Goal: Task Accomplishment & Management: Manage account settings

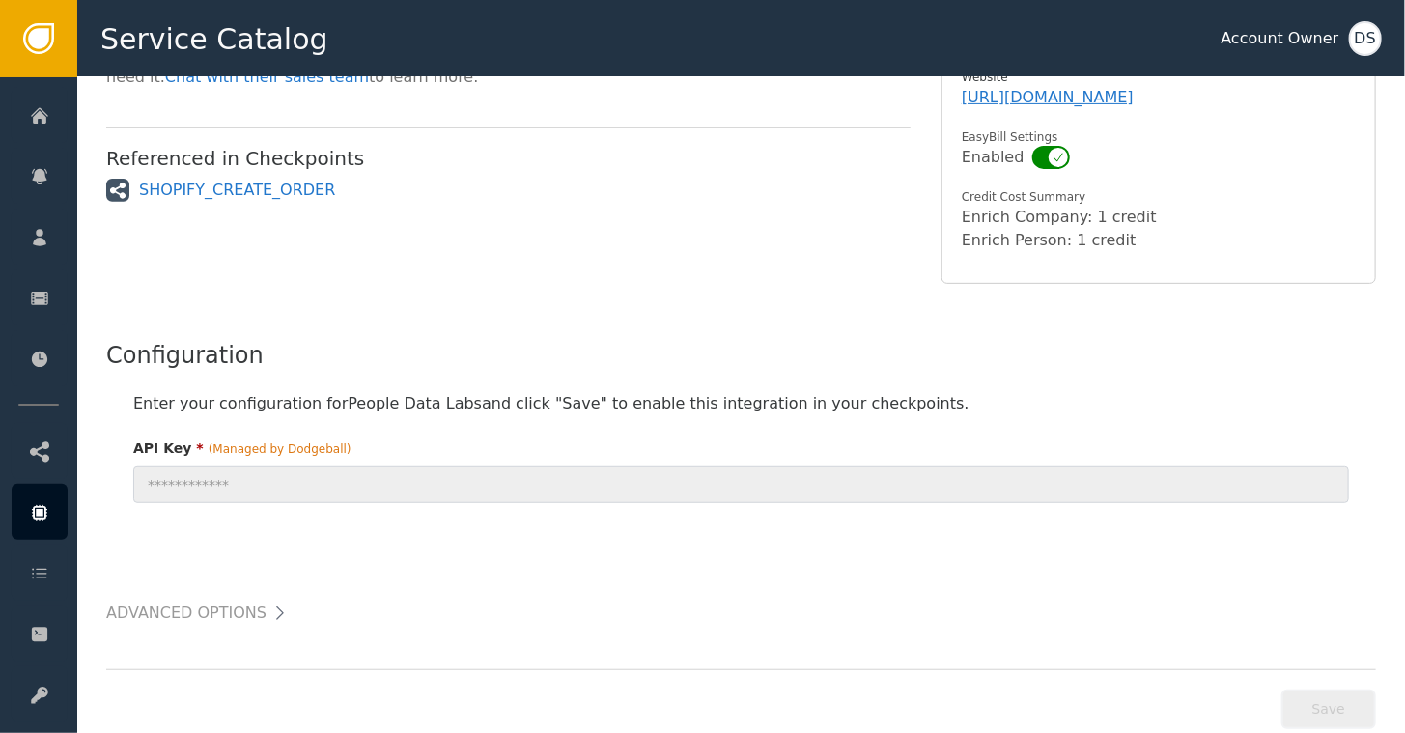
scroll to position [346, 0]
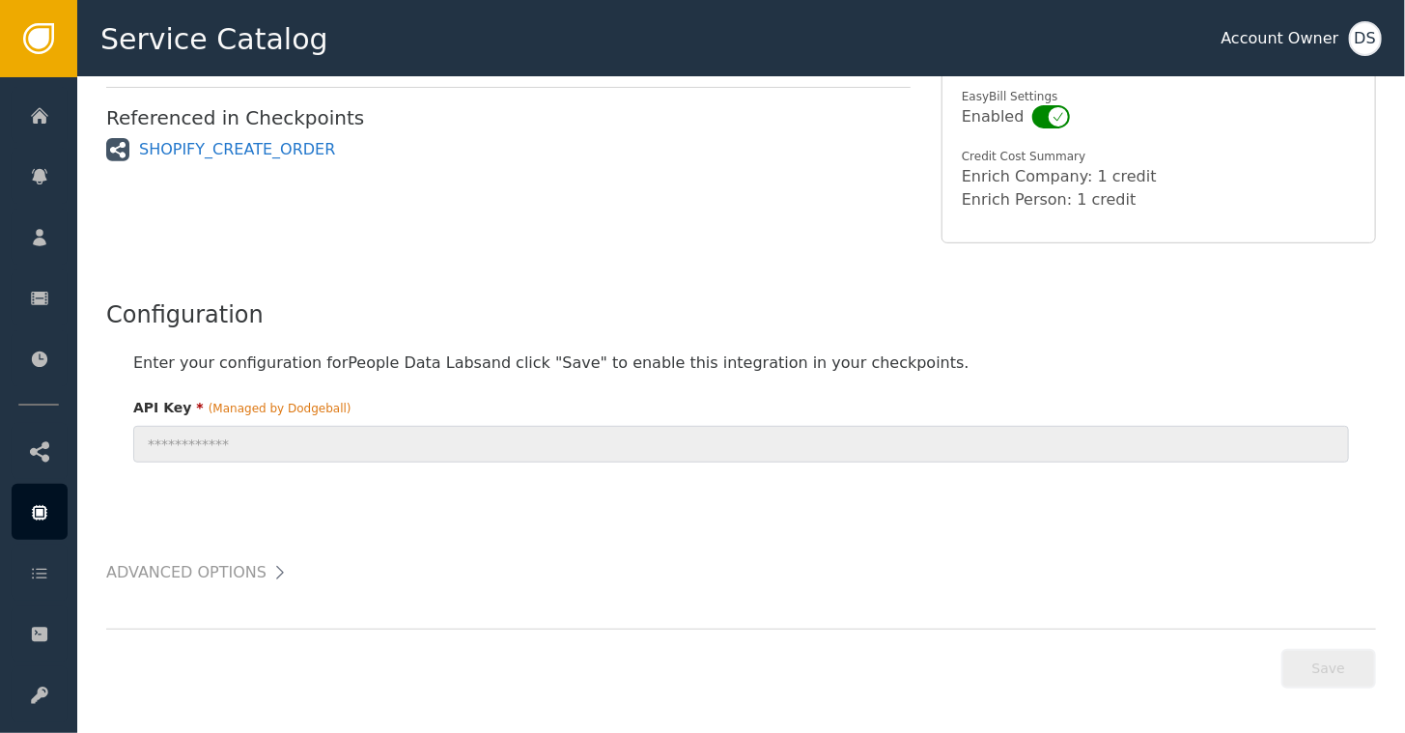
click at [270, 569] on icon at bounding box center [279, 572] width 19 height 19
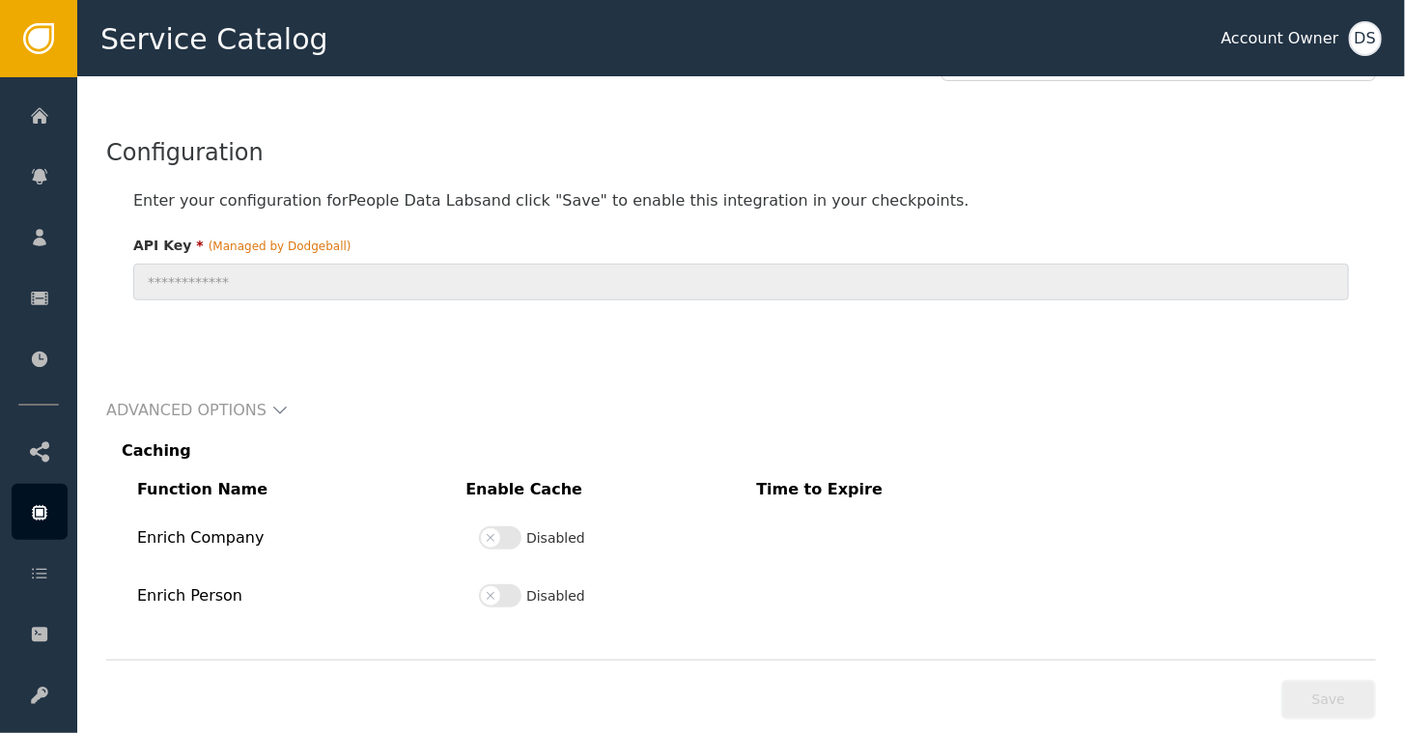
scroll to position [539, 0]
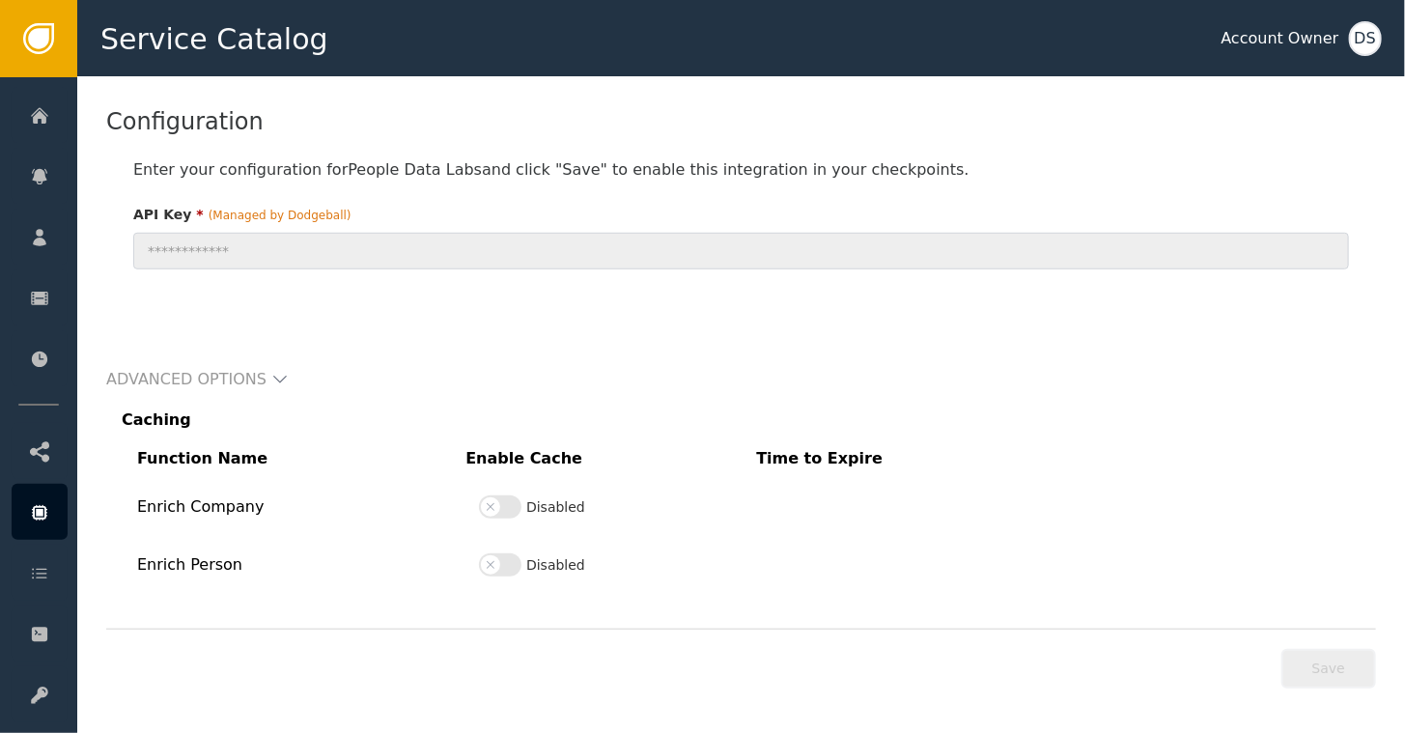
click at [512, 500] on button "Disabled" at bounding box center [500, 506] width 42 height 23
click at [519, 556] on button "Disabled" at bounding box center [500, 564] width 42 height 23
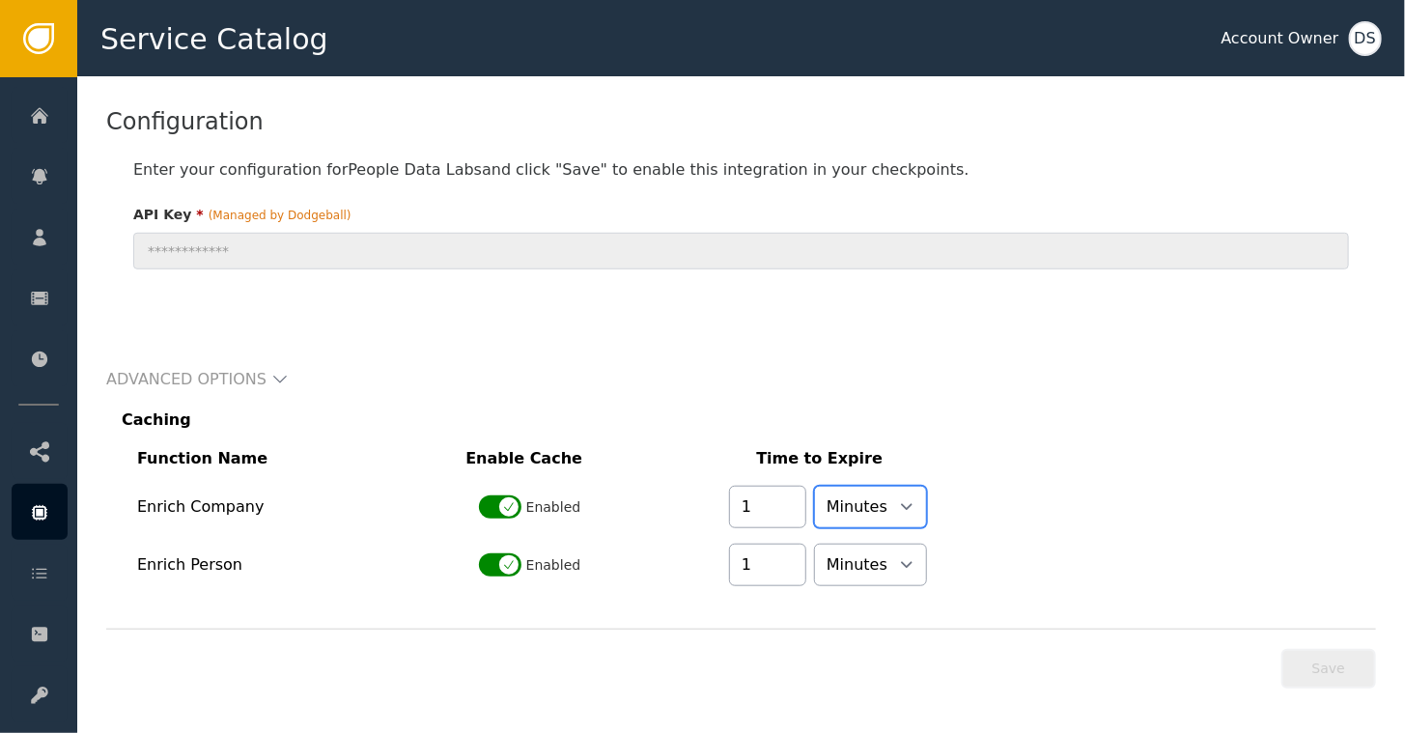
click at [896, 510] on select "Minutes Hours Days" at bounding box center [870, 507] width 113 height 42
select select "DAY"
click at [820, 486] on select "Minutes Hours Days" at bounding box center [870, 507] width 113 height 42
click at [785, 500] on input "2" at bounding box center [767, 507] width 77 height 42
click at [796, 495] on input "3" at bounding box center [767, 507] width 77 height 42
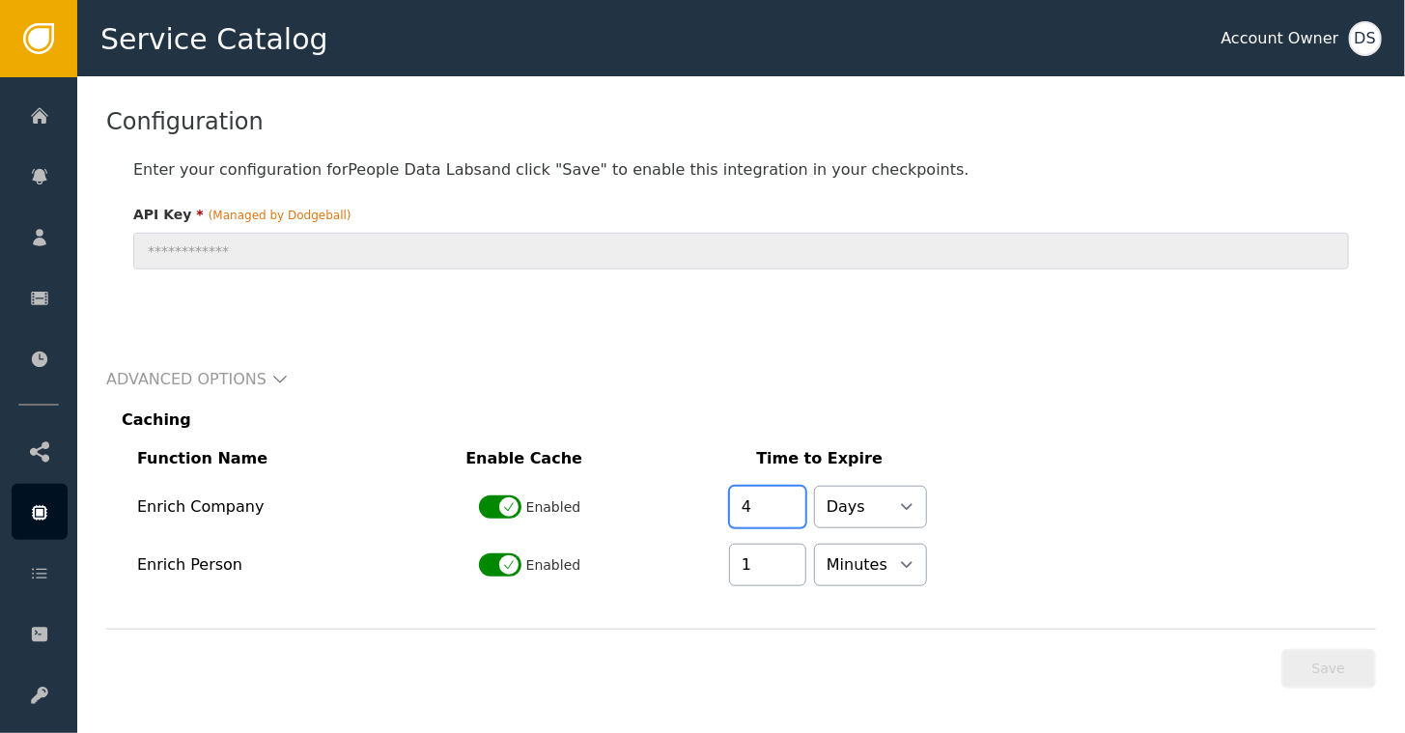
click at [796, 495] on input "4" at bounding box center [767, 507] width 77 height 42
click at [796, 495] on input "5" at bounding box center [767, 507] width 77 height 42
click at [796, 495] on input "6" at bounding box center [767, 507] width 77 height 42
type input "7"
click at [796, 495] on input "7" at bounding box center [767, 507] width 77 height 42
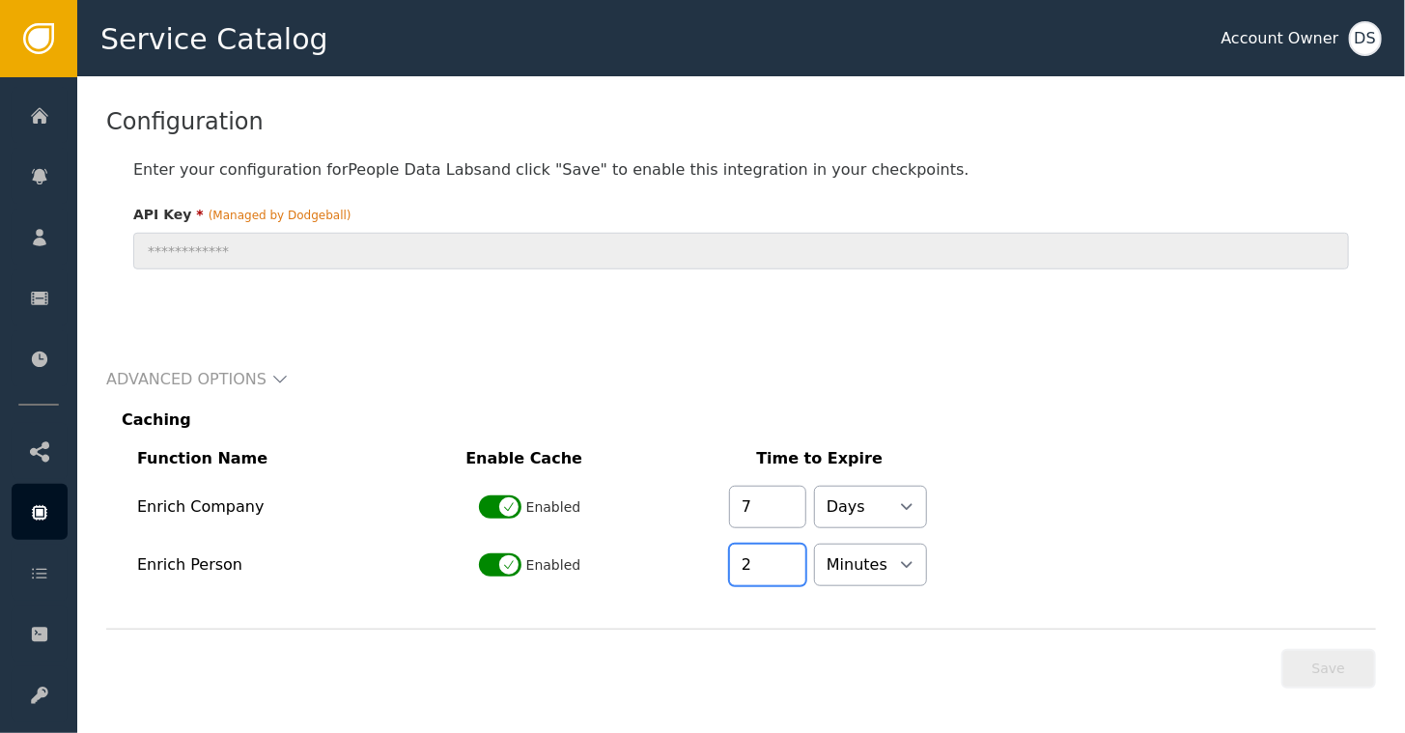
click at [793, 550] on input "2" at bounding box center [767, 565] width 77 height 42
click at [793, 550] on input "3" at bounding box center [767, 565] width 77 height 42
click at [793, 550] on input "4" at bounding box center [767, 565] width 77 height 42
click at [793, 550] on input "5" at bounding box center [767, 565] width 77 height 42
click at [793, 550] on input "6" at bounding box center [767, 565] width 77 height 42
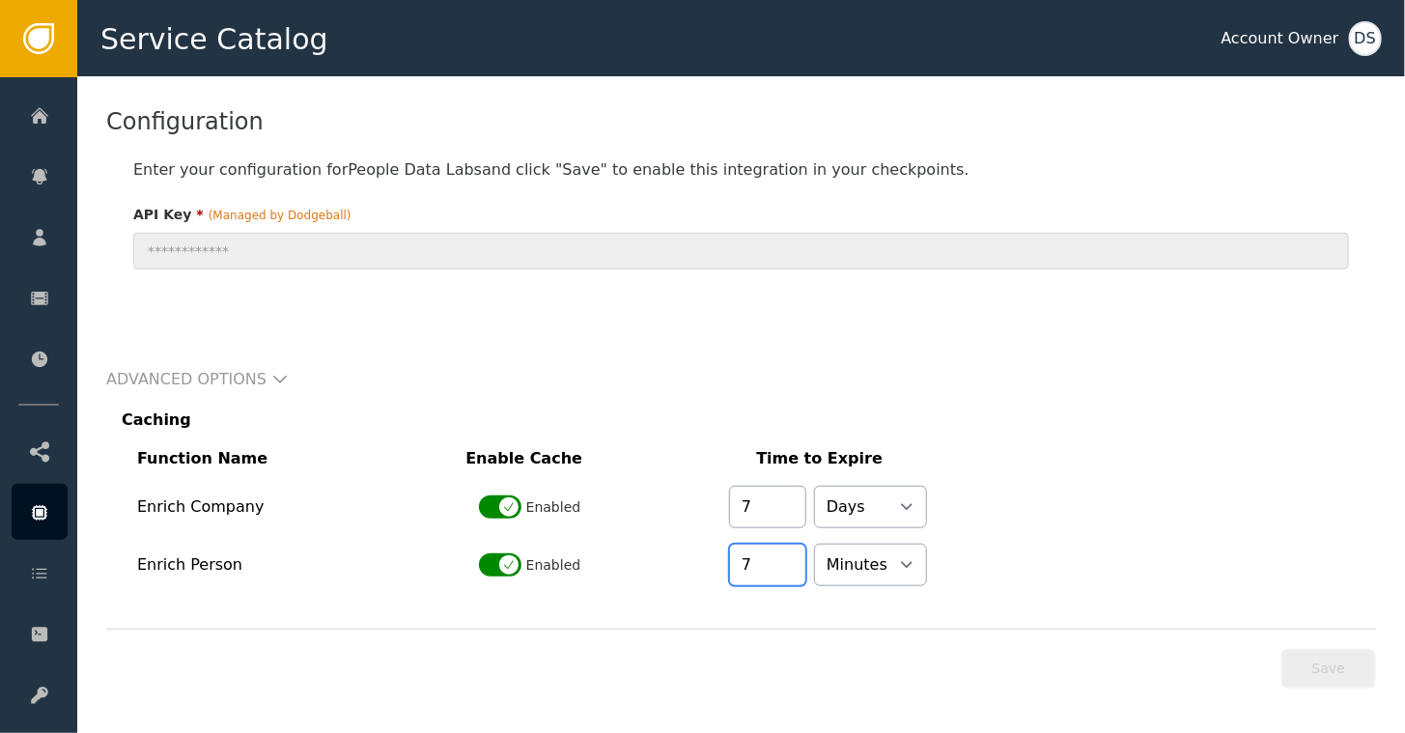
type input "7"
click at [794, 554] on input "7" at bounding box center [767, 565] width 77 height 42
click at [898, 557] on select "Minutes Hours Days" at bounding box center [870, 565] width 113 height 42
select select "DAY"
click at [820, 544] on select "Minutes Hours Days" at bounding box center [870, 565] width 113 height 42
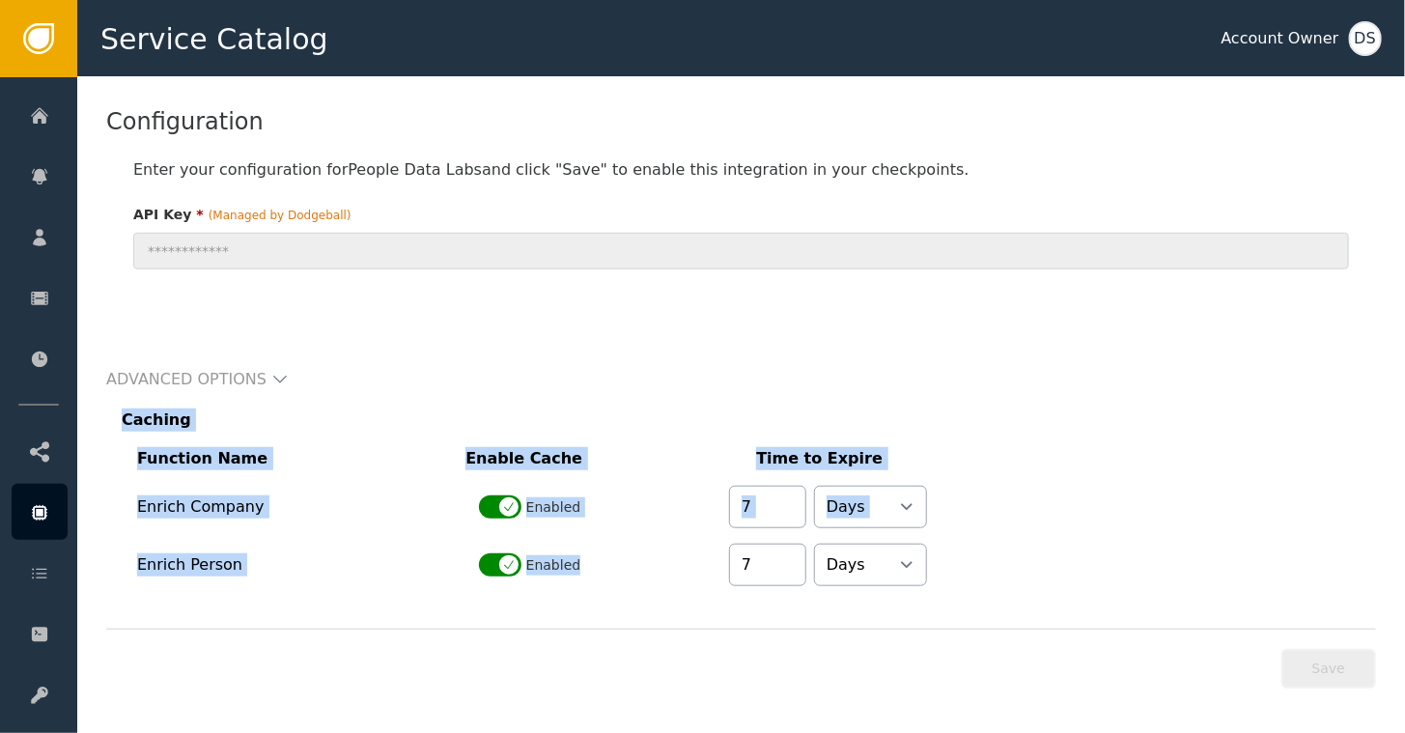
drag, startPoint x: 110, startPoint y: 410, endPoint x: 989, endPoint y: 604, distance: 899.8
click at [989, 604] on div "**********" at bounding box center [741, 137] width 1328 height 1198
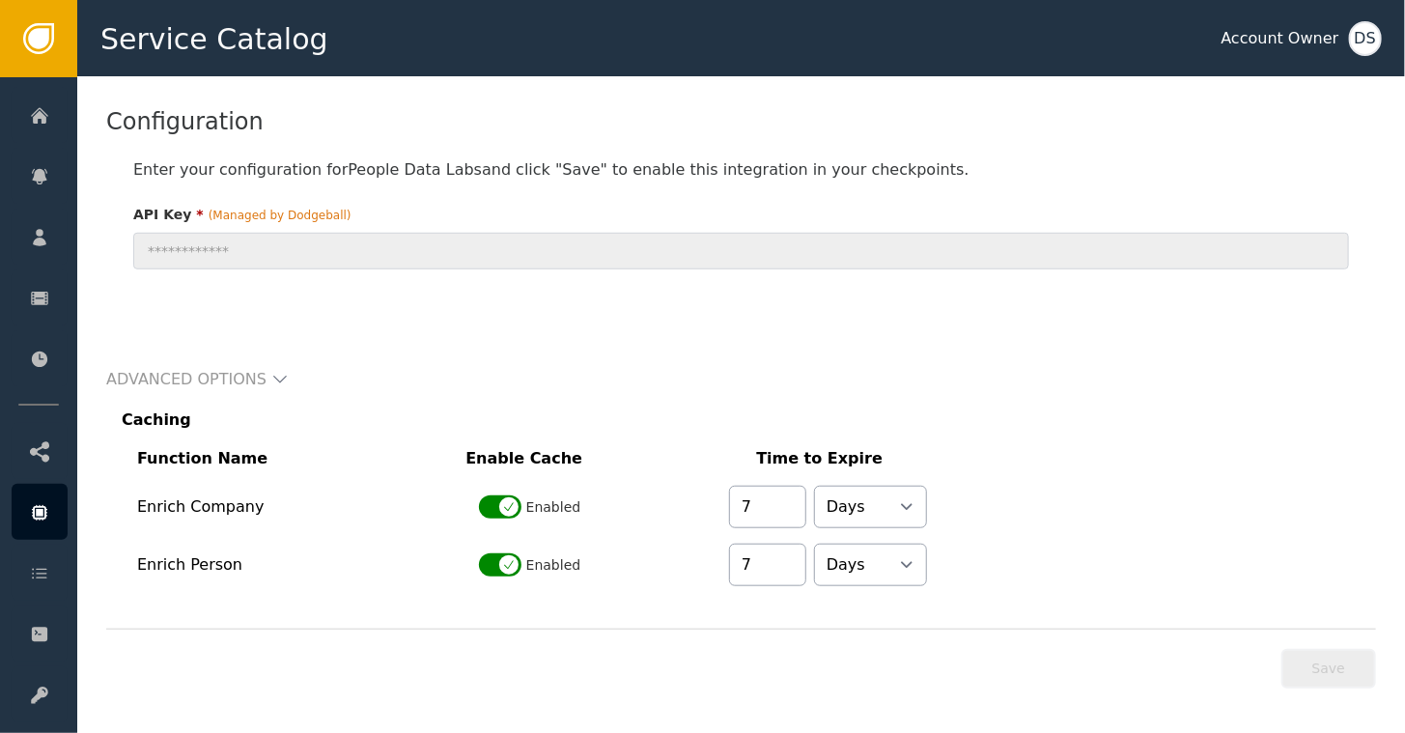
click at [989, 604] on div "**********" at bounding box center [741, 137] width 1328 height 1198
click at [588, 323] on div "Advanced Options Caching Function Name Enable Cache Time to Expire Enrich Compa…" at bounding box center [741, 437] width 1270 height 297
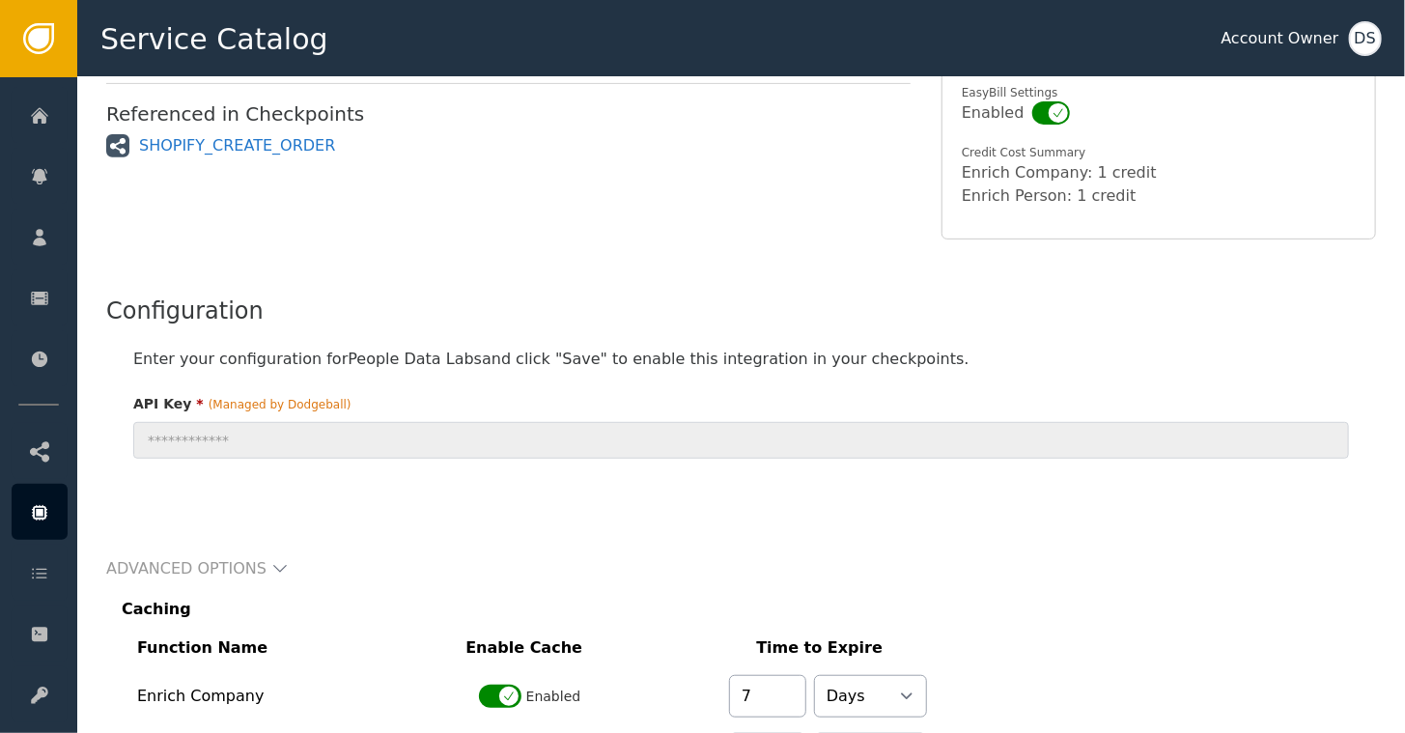
scroll to position [442, 0]
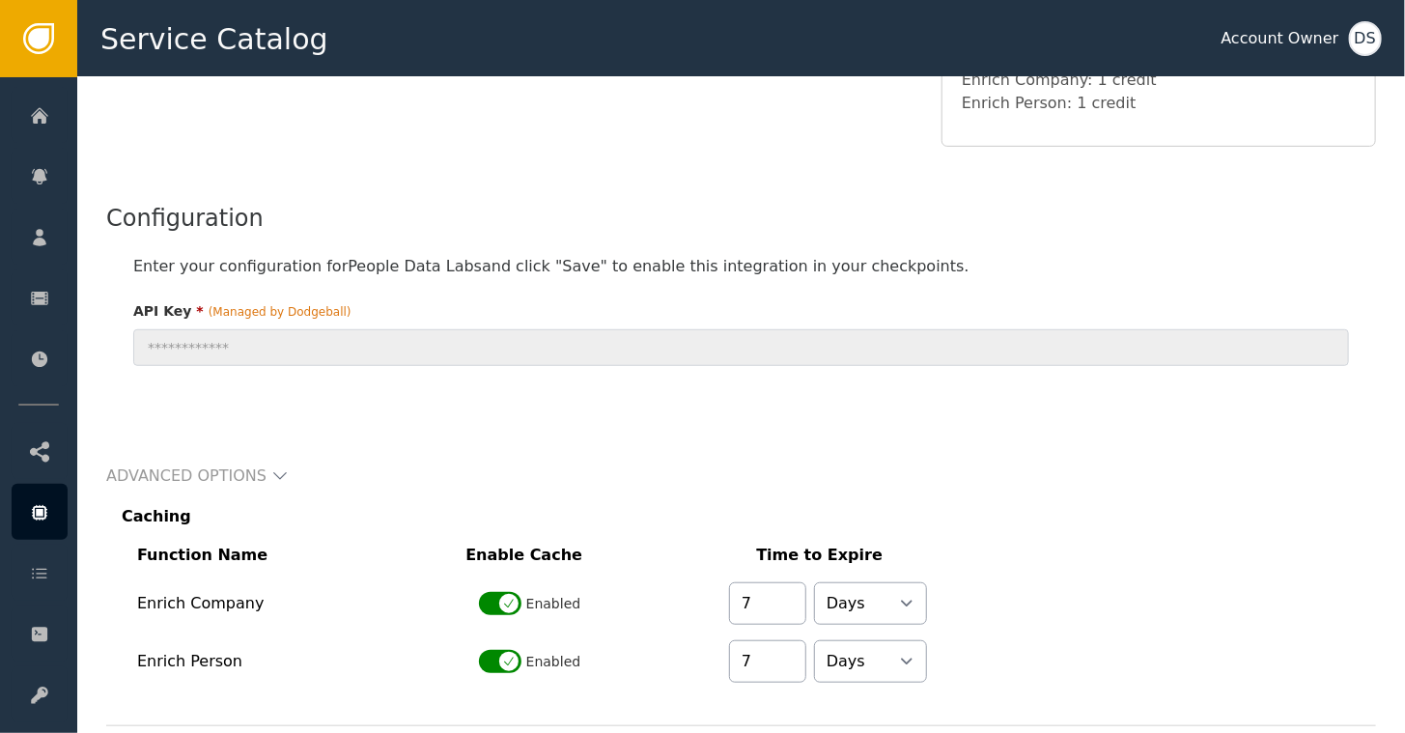
click at [426, 411] on div "Advanced Options Caching Function Name Enable Cache Time to Expire Enrich Compa…" at bounding box center [741, 533] width 1270 height 297
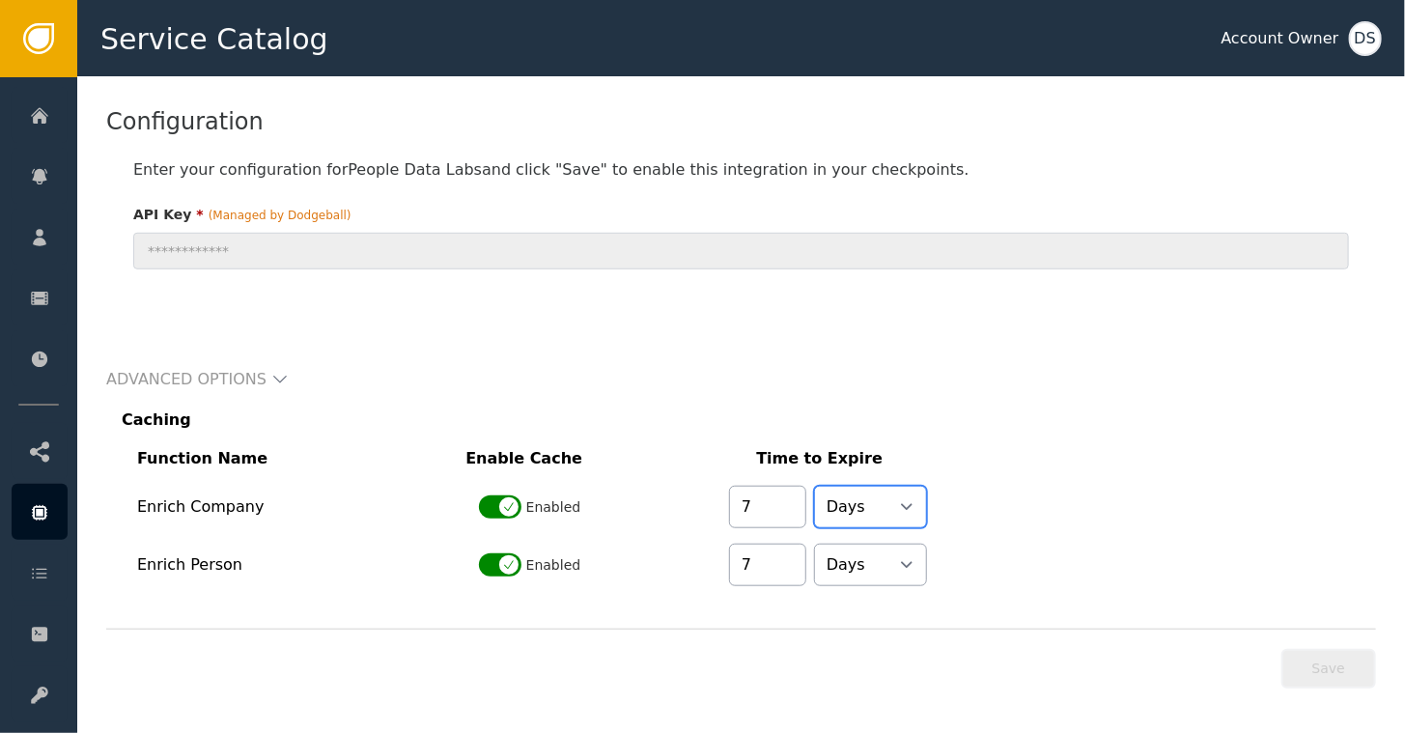
click at [908, 499] on select "Minutes Hours Days" at bounding box center [870, 507] width 113 height 42
click at [1059, 367] on div "Advanced Options" at bounding box center [741, 379] width 1270 height 27
click at [375, 315] on div "Advanced Options Caching Function Name Enable Cache Time to Expire Enrich Compa…" at bounding box center [741, 437] width 1270 height 297
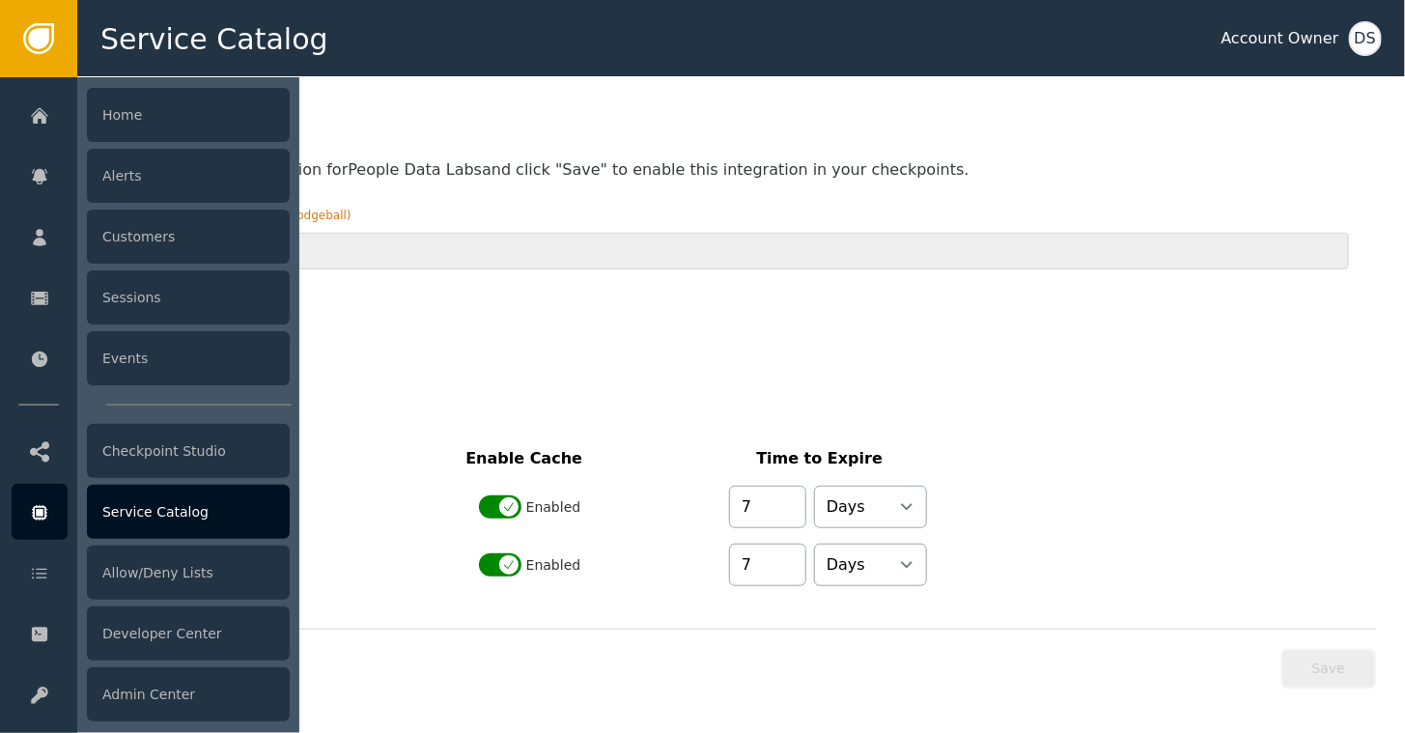
click at [162, 511] on div "Service Catalog" at bounding box center [188, 512] width 203 height 54
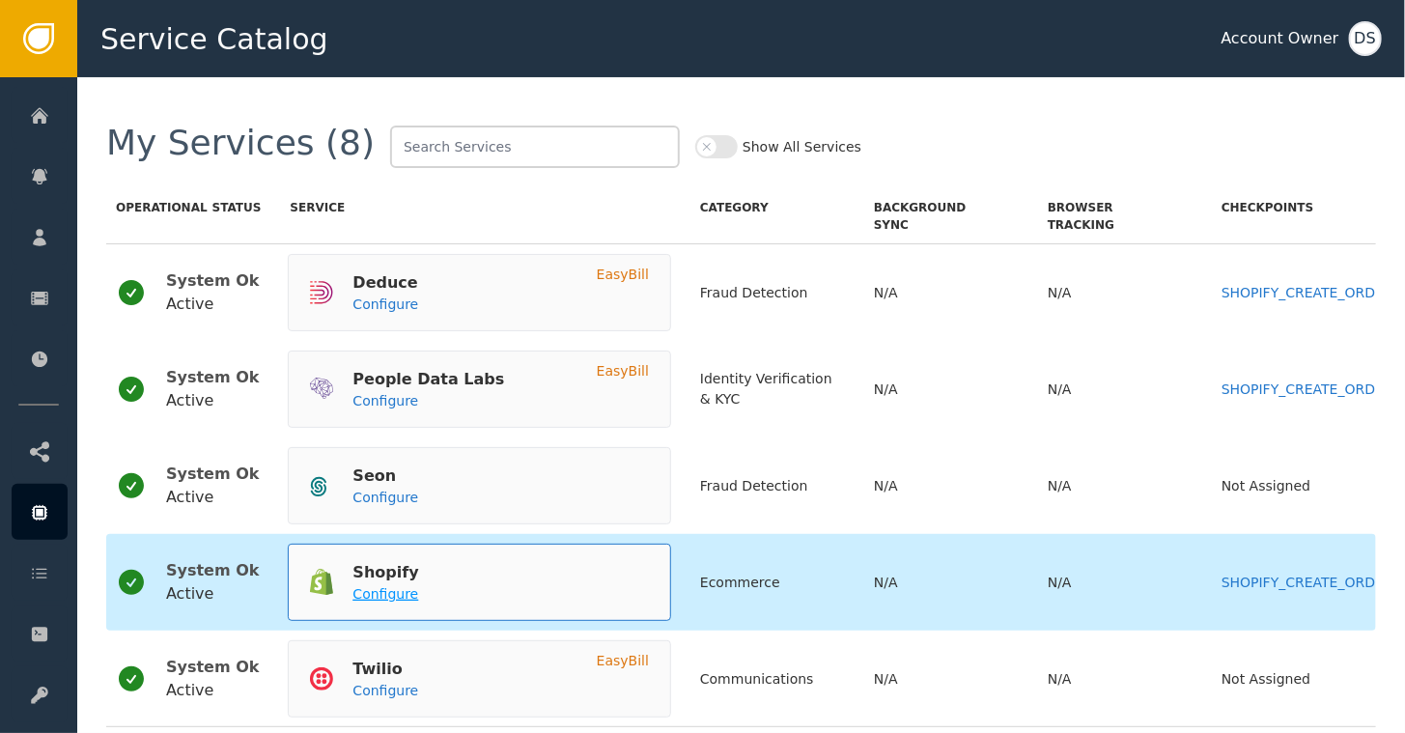
click at [371, 593] on span "Configure" at bounding box center [385, 593] width 66 height 15
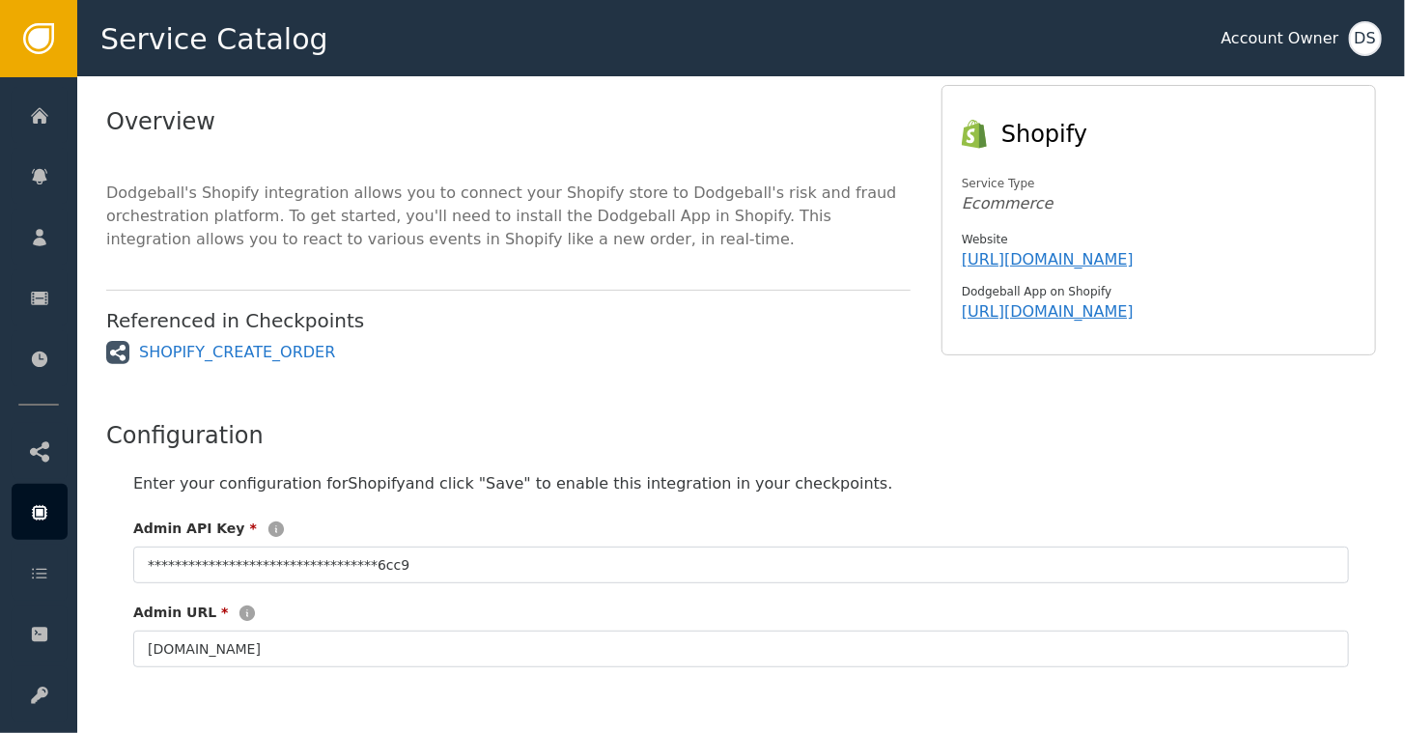
scroll to position [348, 0]
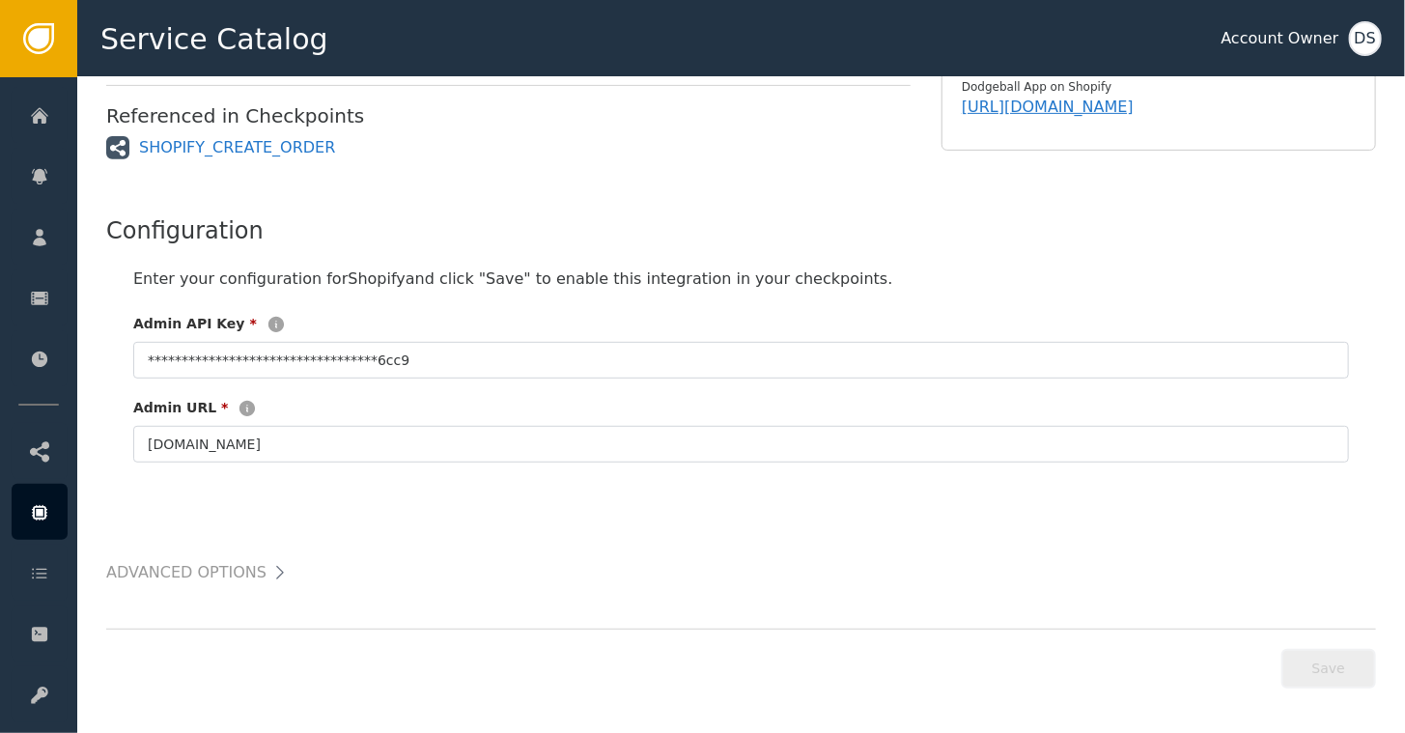
click at [244, 576] on h2 "Advanced Options" at bounding box center [186, 572] width 160 height 27
click at [276, 571] on icon at bounding box center [279, 573] width 7 height 14
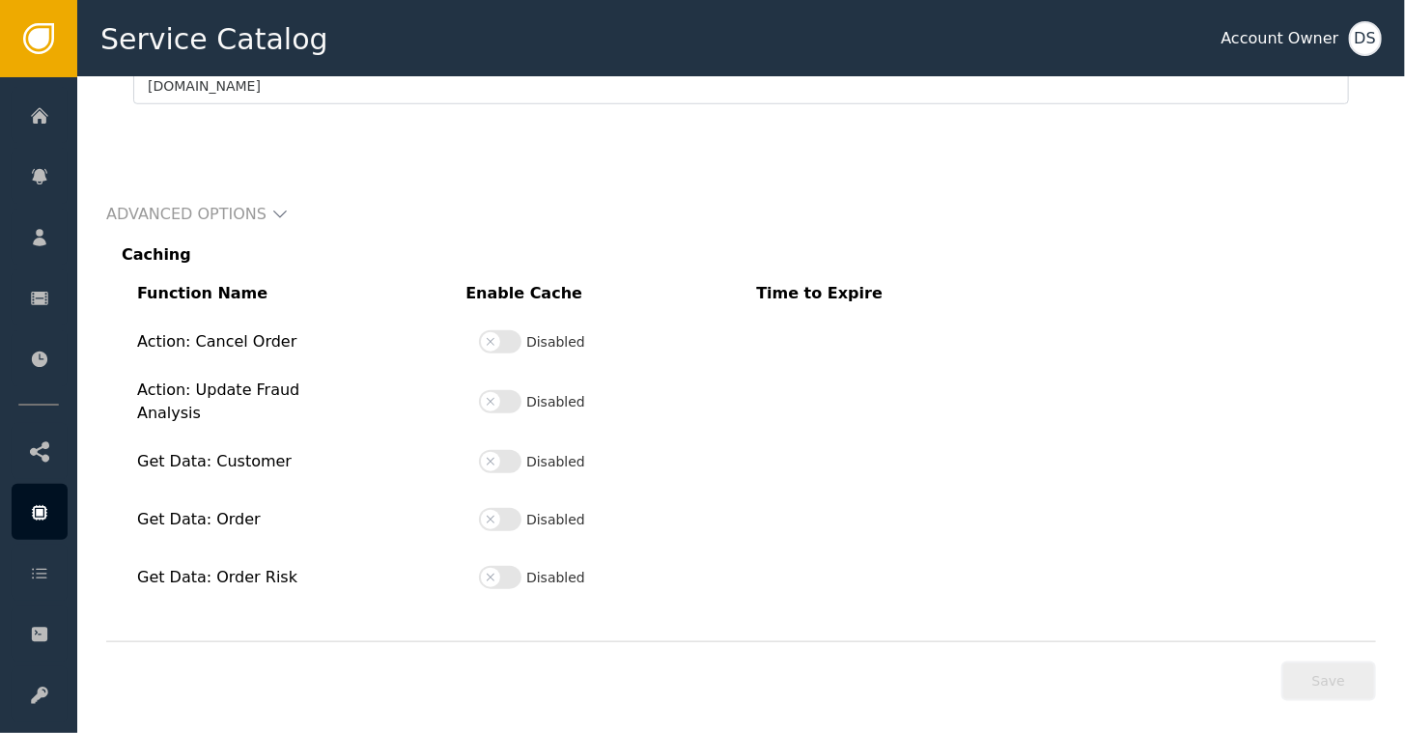
scroll to position [719, 0]
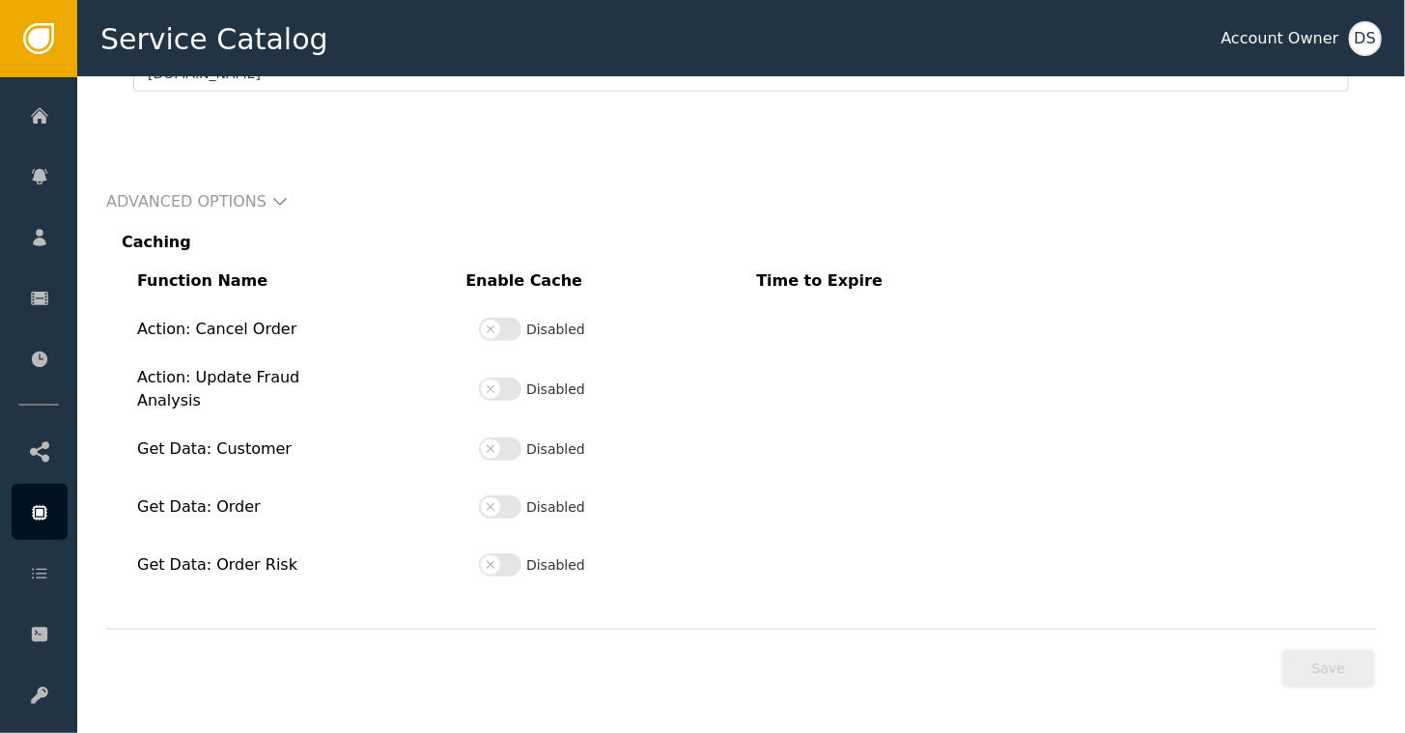
click at [520, 440] on button "Disabled" at bounding box center [500, 448] width 42 height 23
click at [901, 454] on select "Minutes Hours Days" at bounding box center [870, 449] width 113 height 42
click at [797, 438] on input "2" at bounding box center [767, 449] width 77 height 42
click at [797, 438] on input "3" at bounding box center [767, 449] width 77 height 42
click at [797, 438] on input "4" at bounding box center [767, 449] width 77 height 42
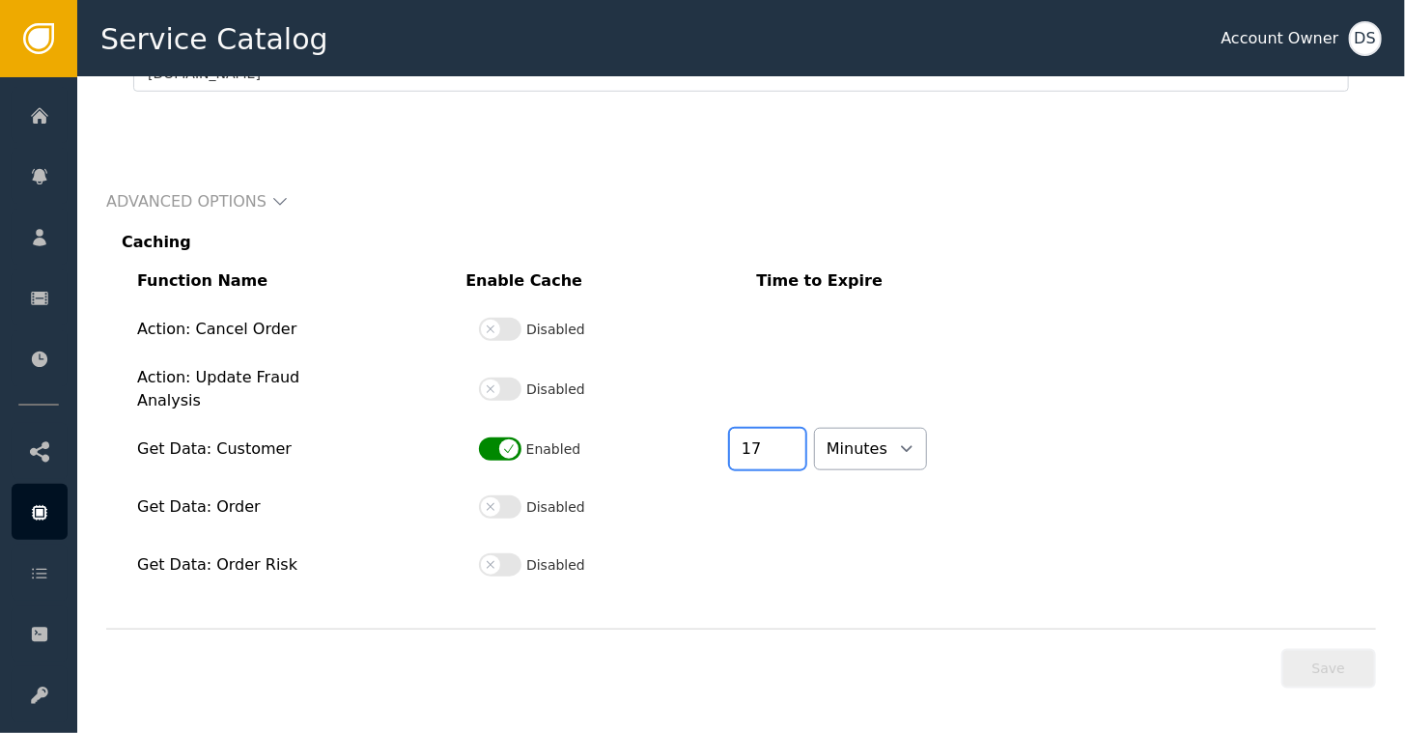
click at [797, 438] on input "17" at bounding box center [767, 449] width 77 height 42
click at [797, 438] on input "27" at bounding box center [767, 449] width 77 height 42
click at [797, 438] on input "28" at bounding box center [767, 449] width 77 height 42
click at [797, 438] on input "29" at bounding box center [767, 449] width 77 height 42
type input "30"
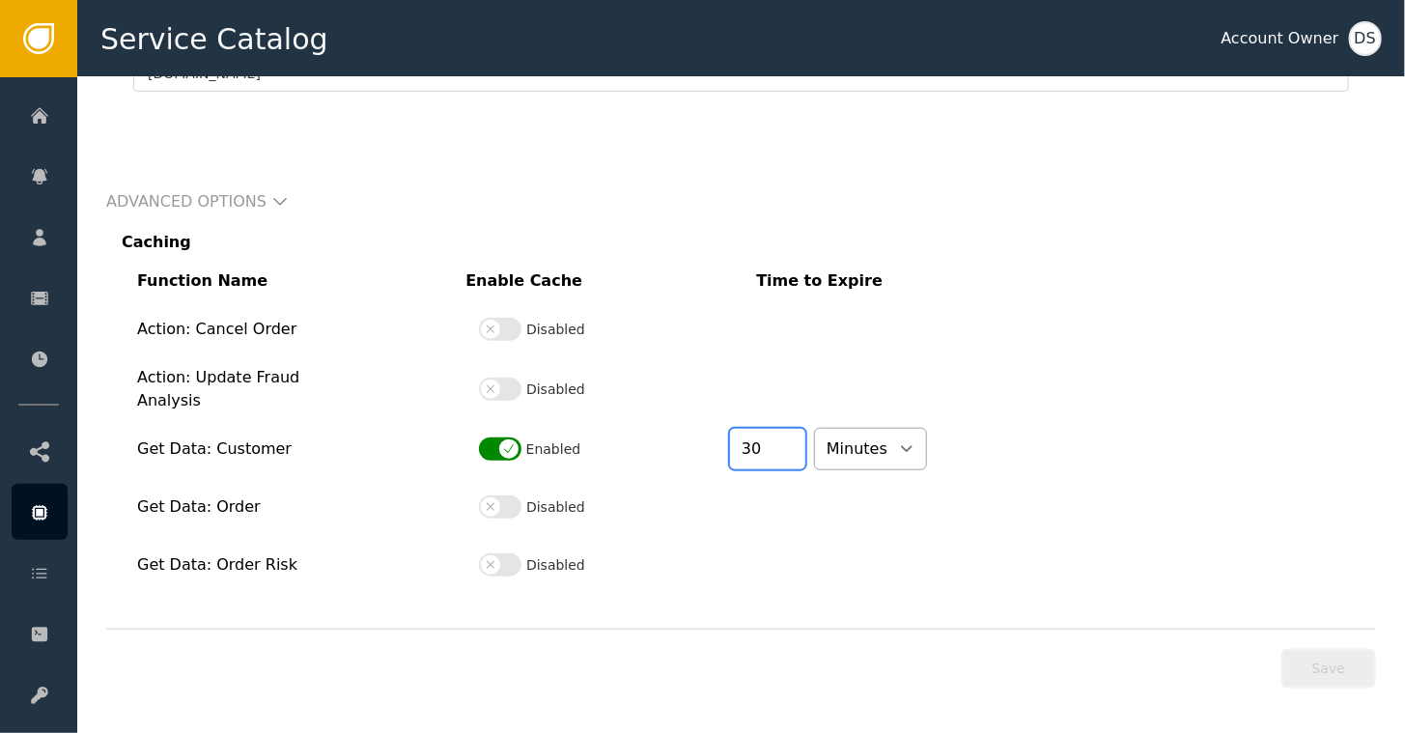
click at [797, 438] on input "30" at bounding box center [767, 449] width 77 height 42
click at [492, 440] on button "Enabled" at bounding box center [500, 448] width 42 height 23
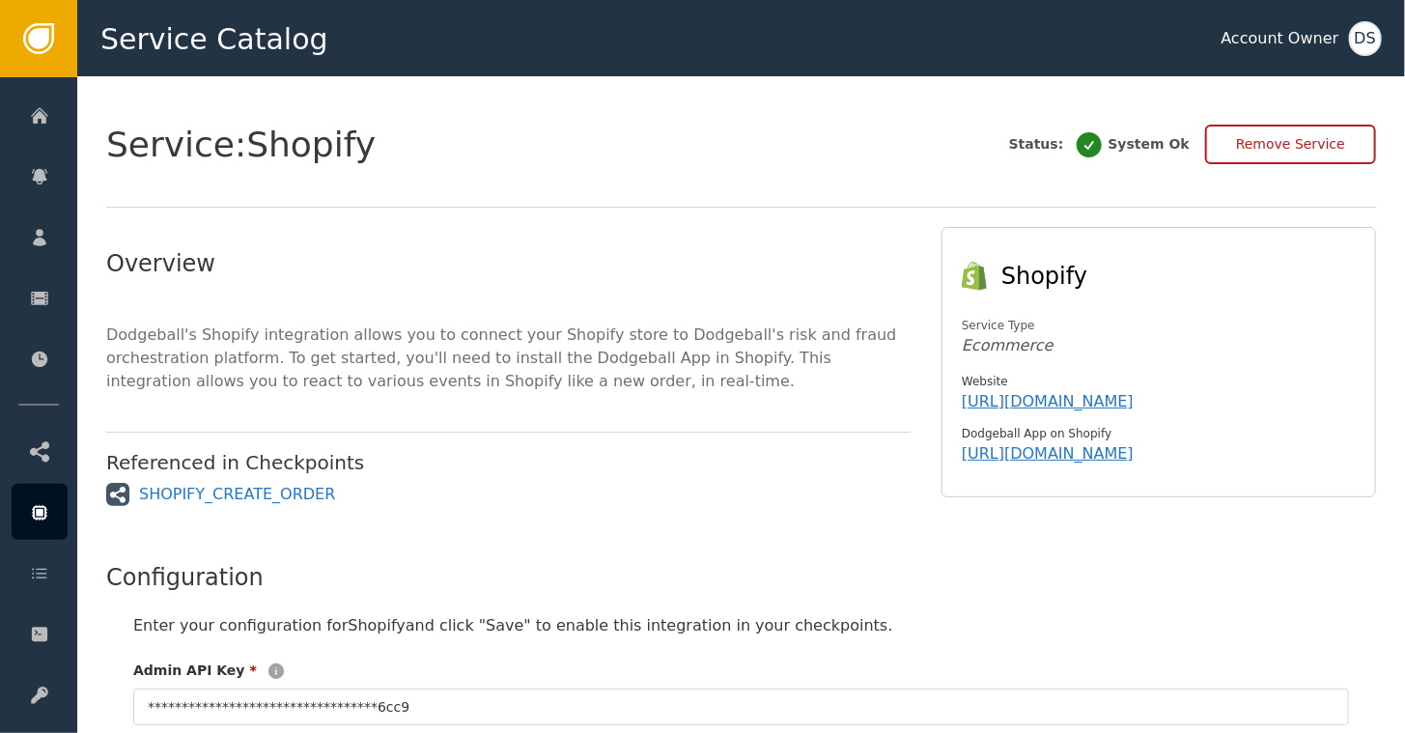
scroll to position [0, 0]
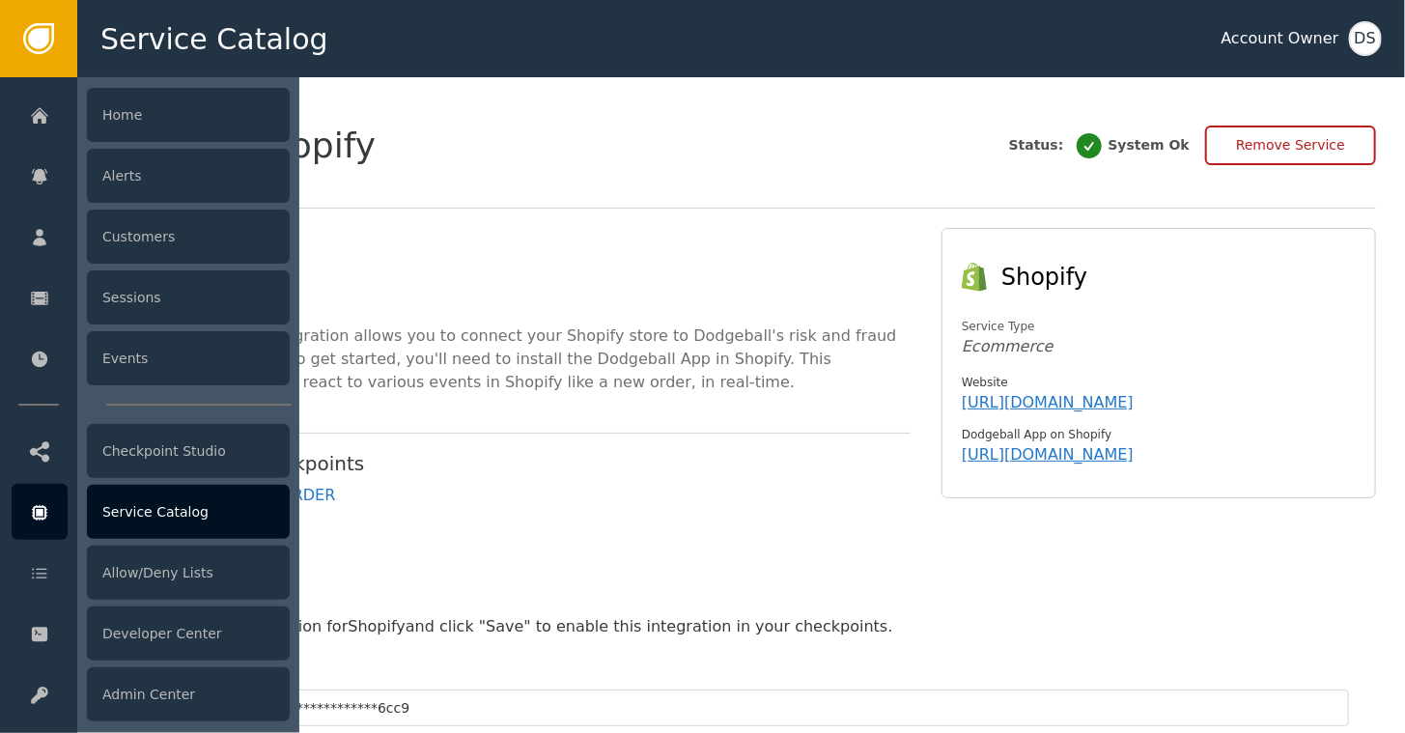
click at [42, 514] on icon at bounding box center [40, 513] width 8 height 8
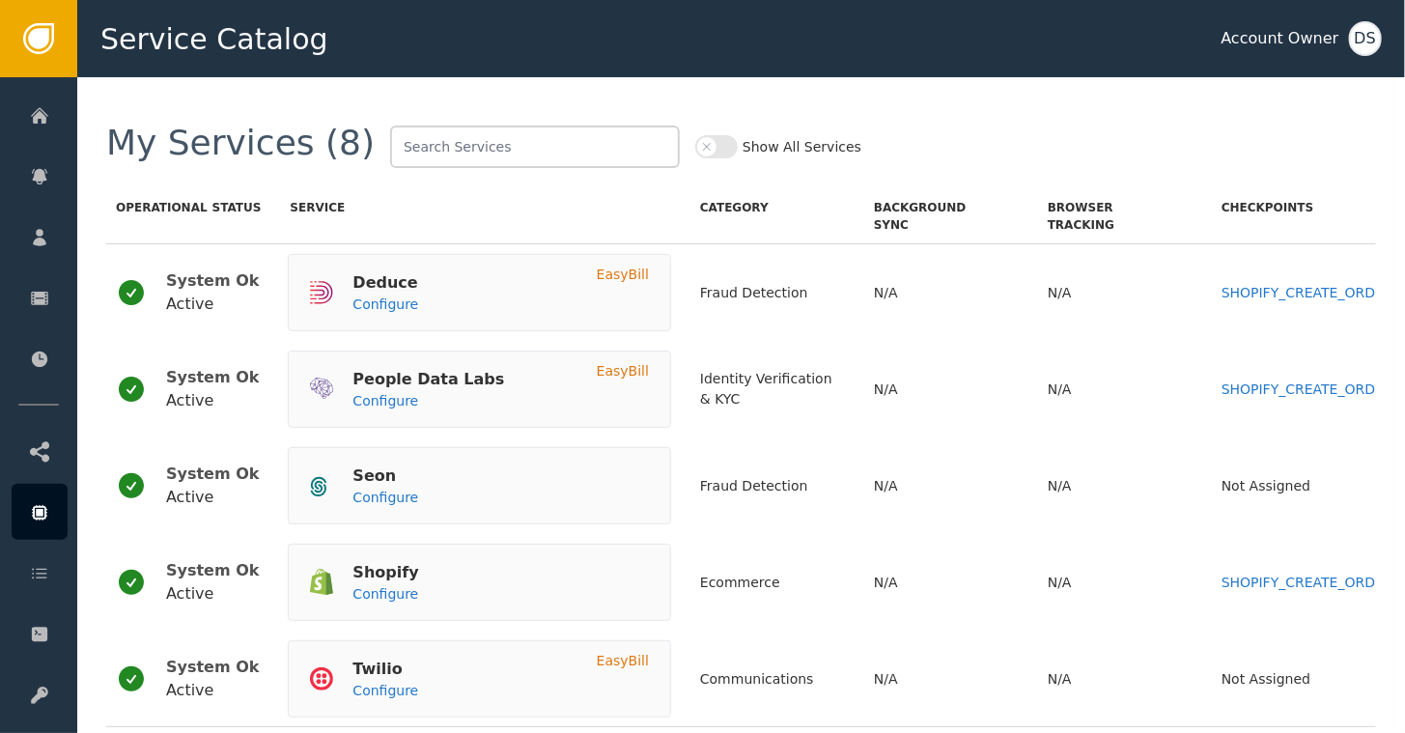
click at [1069, 106] on div "My Services (8) Show All Services Operational Status Service Category Backgroun…" at bounding box center [741, 405] width 1328 height 656
click at [695, 143] on button "Show All Services" at bounding box center [716, 146] width 42 height 23
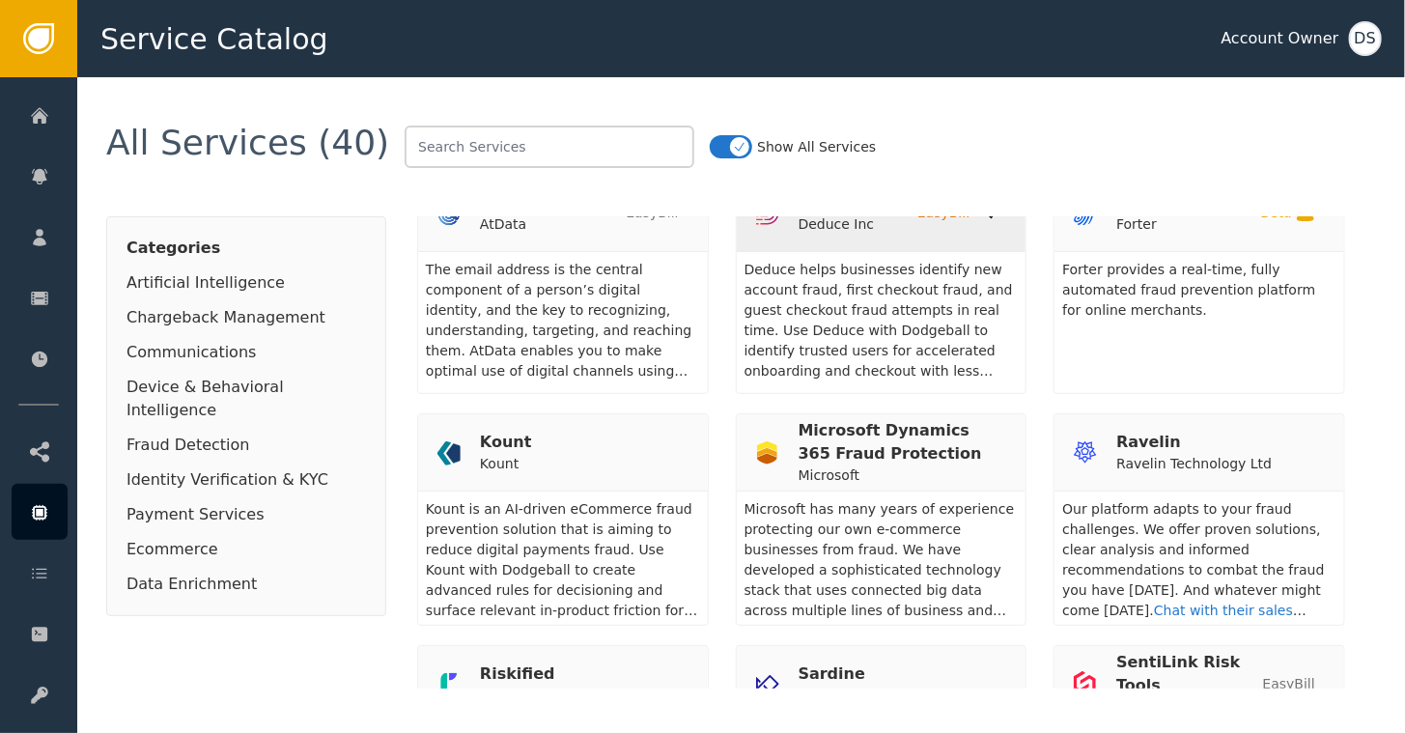
scroll to position [1835, 0]
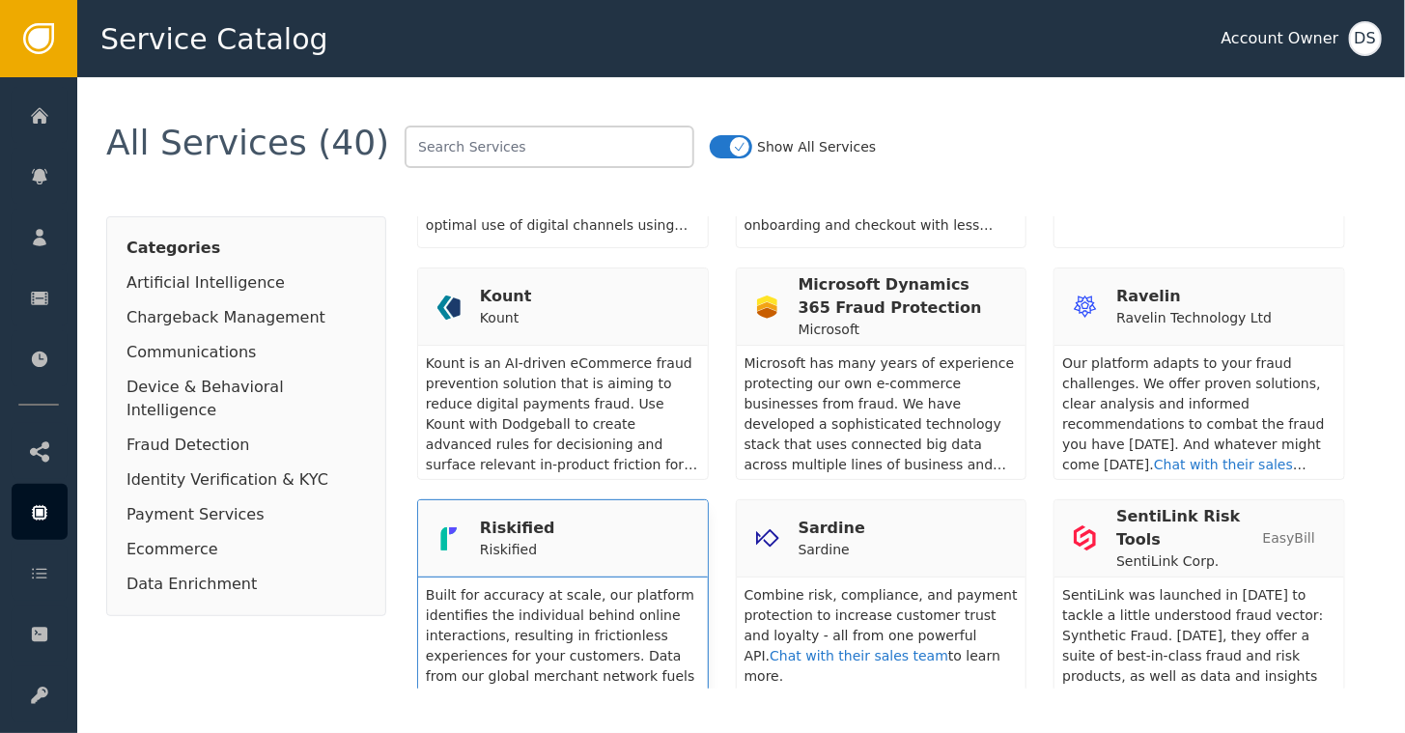
click at [559, 517] on div "Riskified Riskified" at bounding box center [562, 538] width 251 height 43
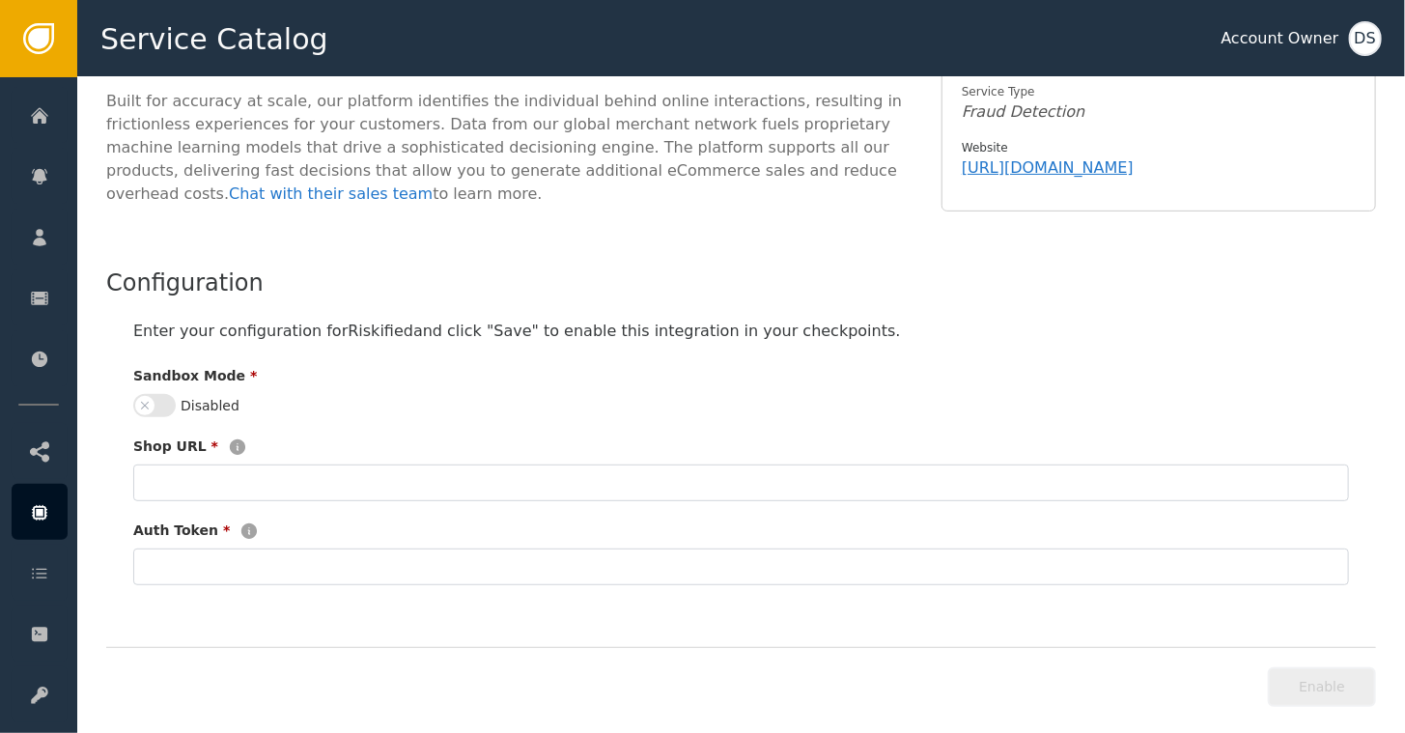
scroll to position [248, 0]
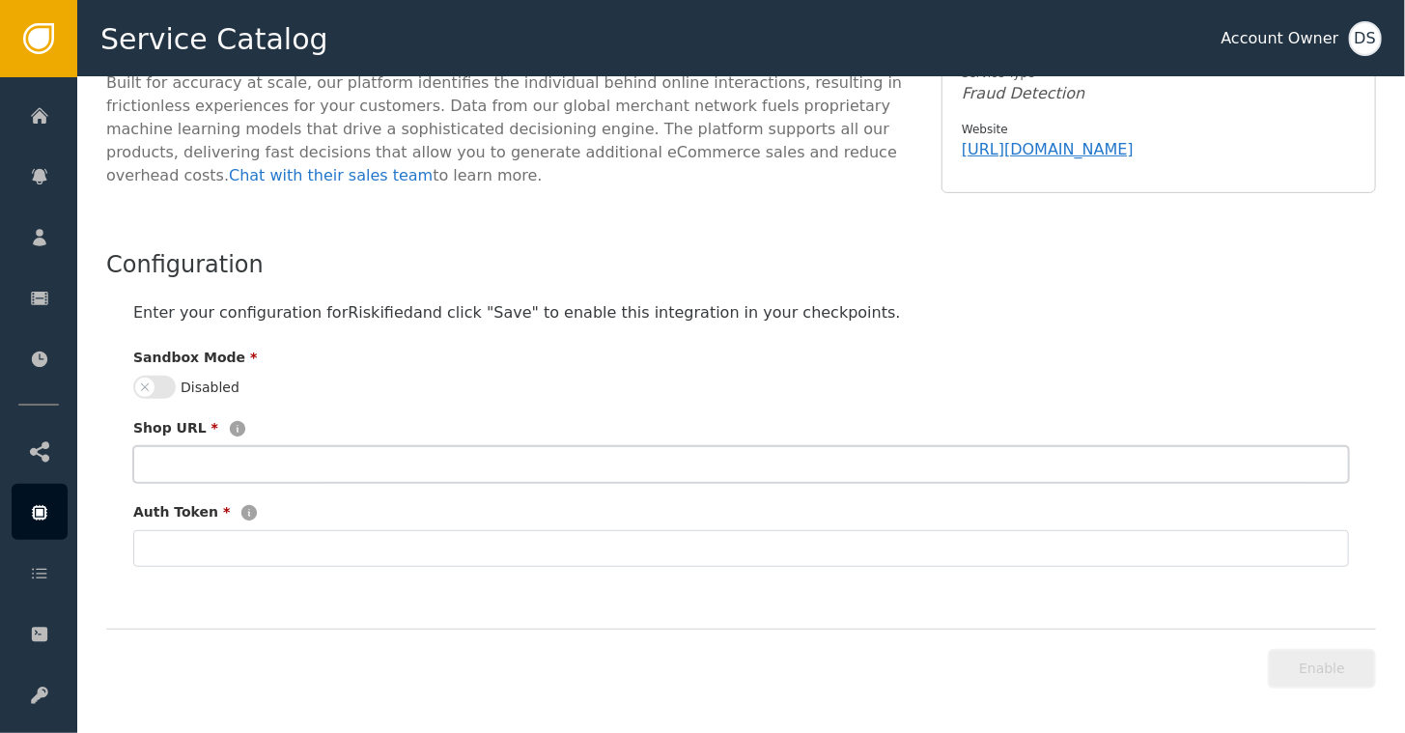
click at [197, 458] on input "text" at bounding box center [741, 464] width 1216 height 37
click at [144, 535] on fieldset "Auth Token *" at bounding box center [741, 559] width 1216 height 65
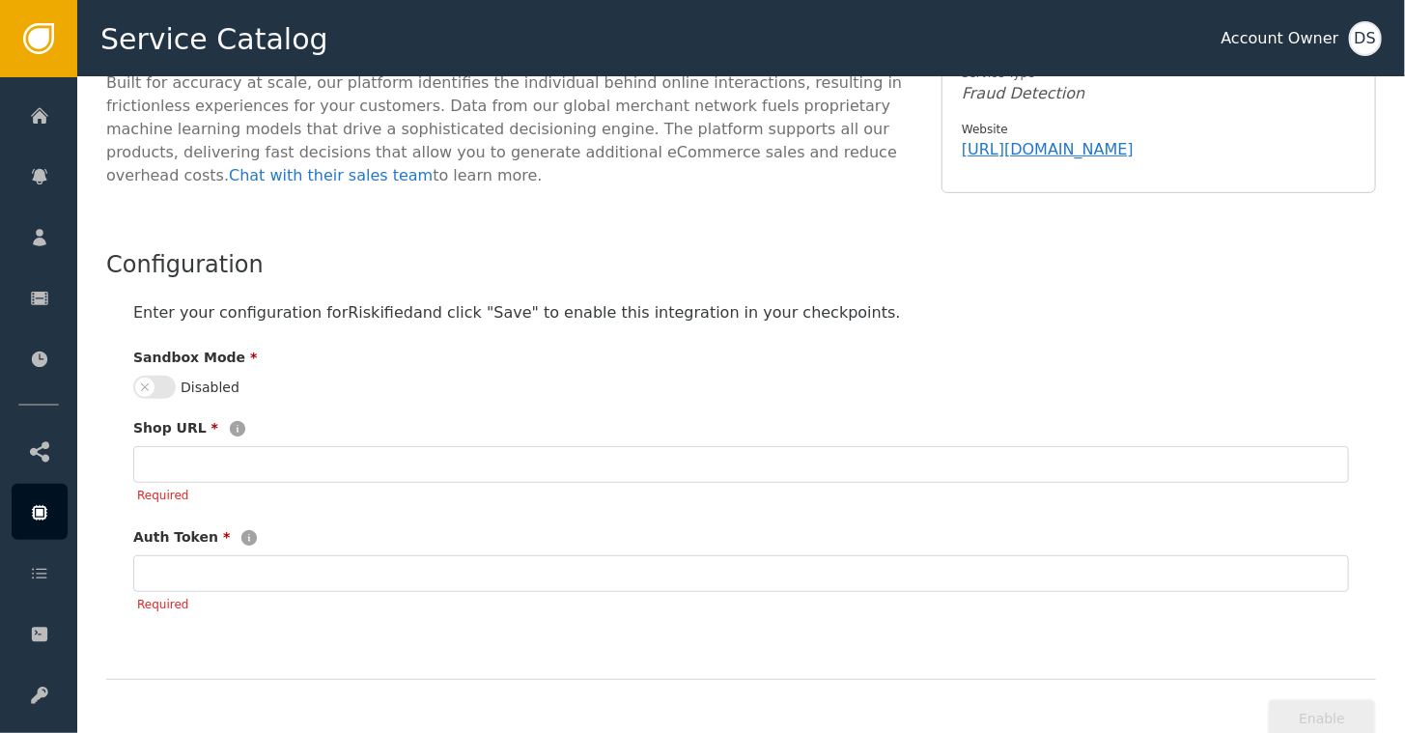
click at [784, 359] on div "Sandbox Mode *" at bounding box center [741, 362] width 1216 height 28
click at [162, 386] on button "Disabled" at bounding box center [154, 387] width 42 height 23
click at [278, 395] on div "Enabled" at bounding box center [422, 387] width 579 height 23
click at [200, 465] on input "Required" at bounding box center [741, 464] width 1216 height 37
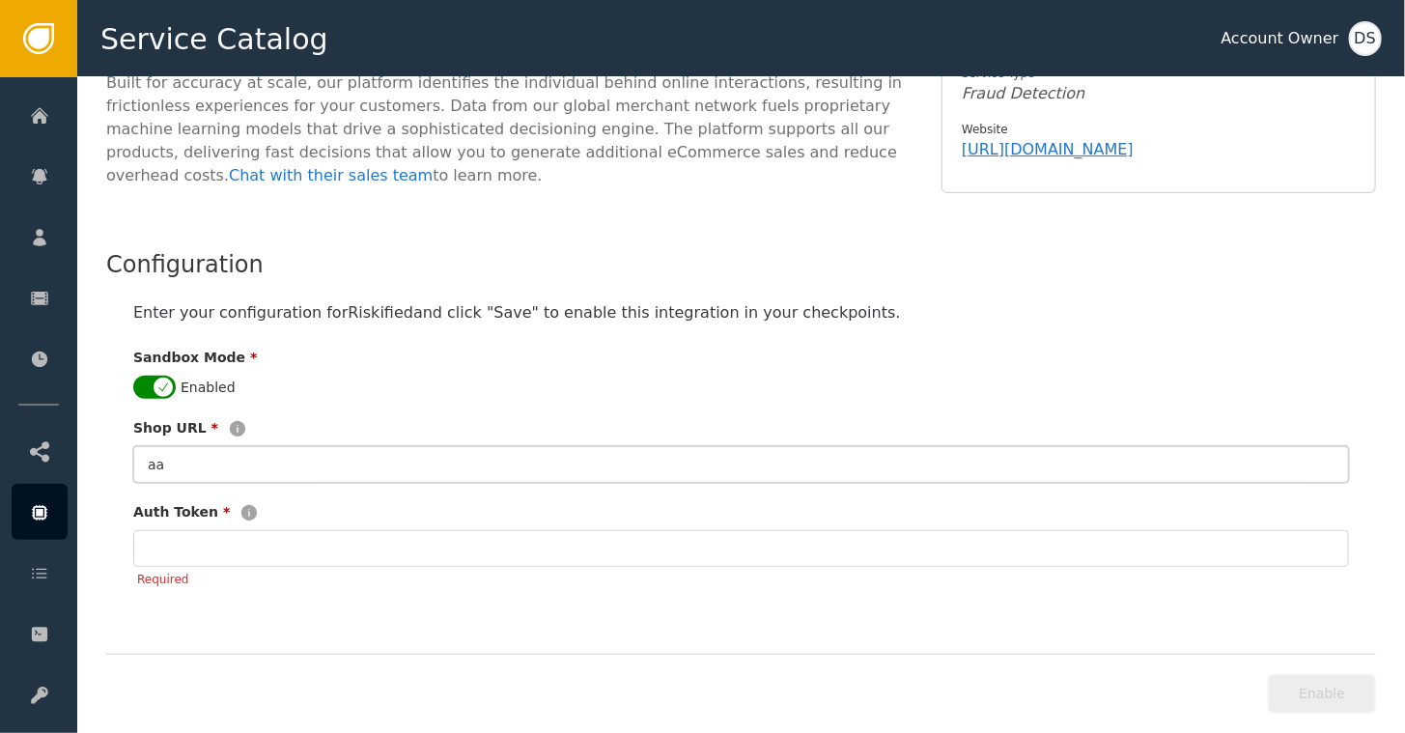
type input "aa"
click at [214, 549] on input "Required" at bounding box center [741, 548] width 1216 height 37
click at [650, 388] on div "Enabled" at bounding box center [422, 387] width 579 height 23
click at [1326, 665] on button "Enable" at bounding box center [1322, 669] width 108 height 40
type input "**"
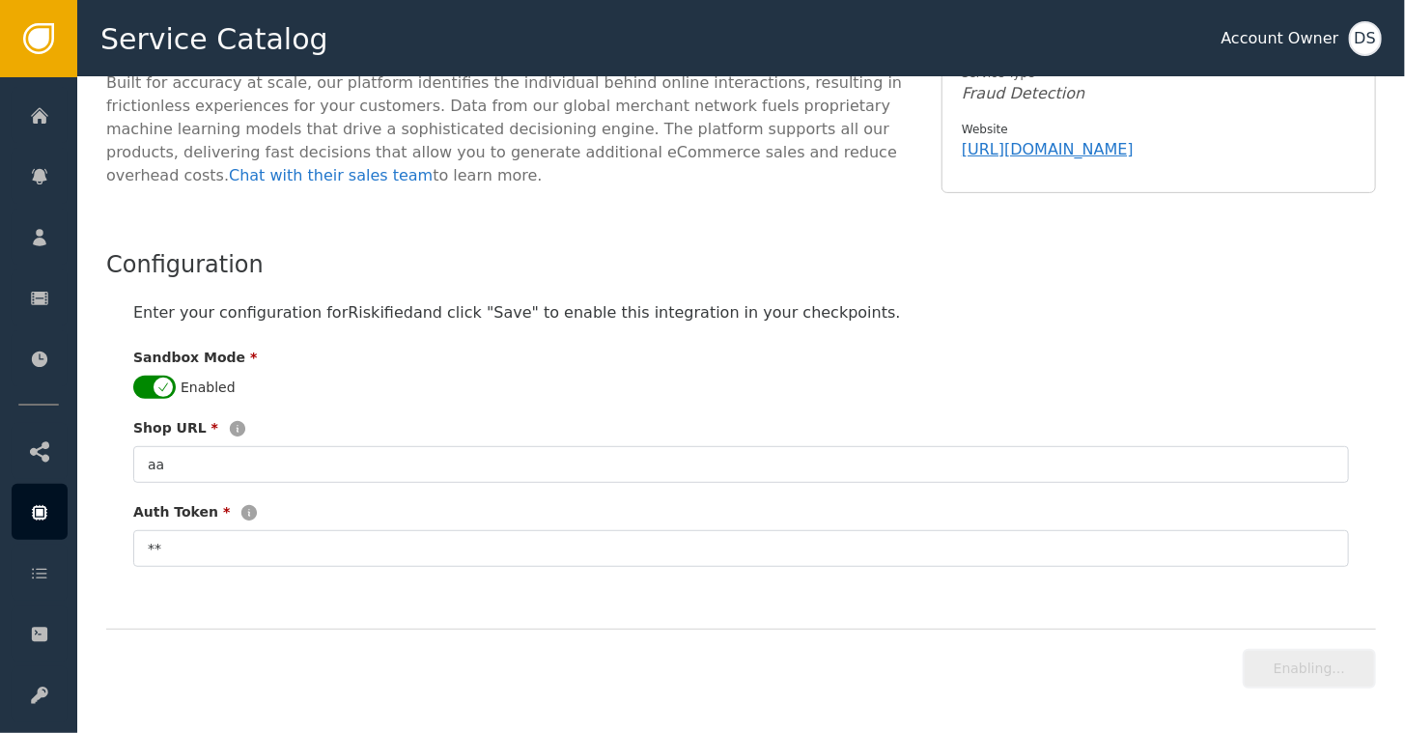
scroll to position [253, 0]
